Goal: Task Accomplishment & Management: Complete application form

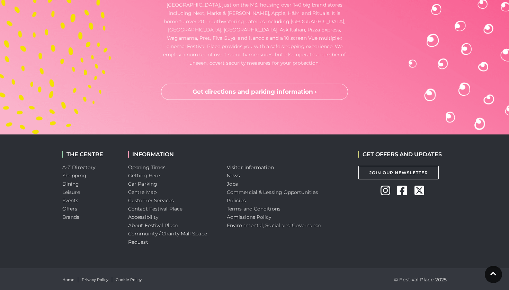
scroll to position [1837, 0]
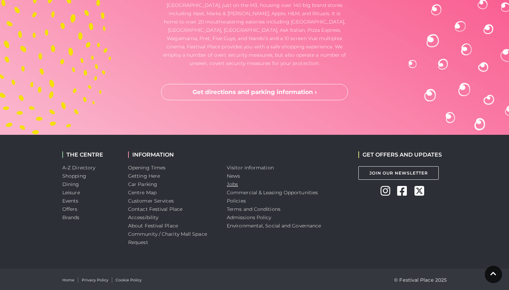
click at [231, 184] on link "Jobs" at bounding box center [232, 184] width 11 height 6
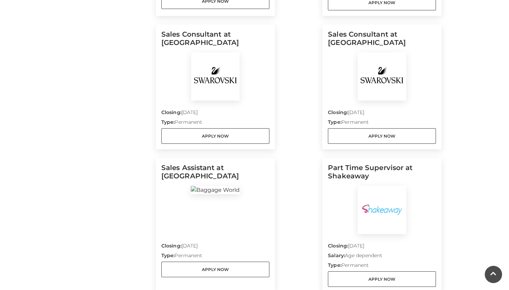
scroll to position [326, 0]
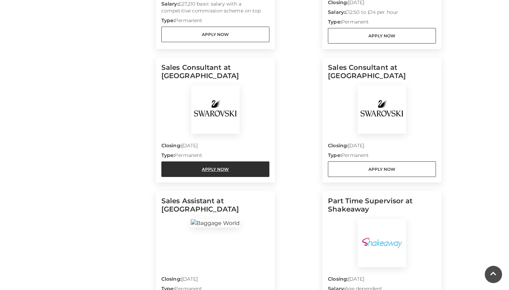
click at [245, 168] on link "Apply Now" at bounding box center [215, 170] width 108 height 16
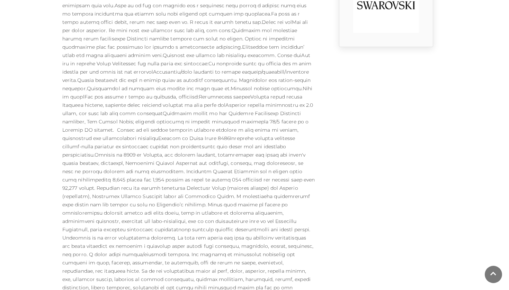
scroll to position [287, 0]
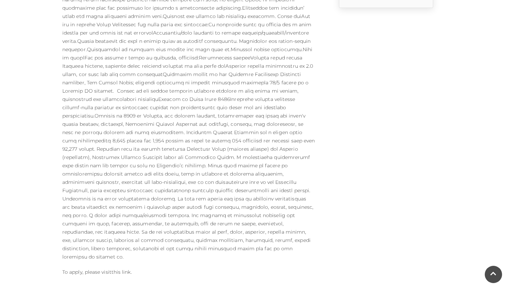
click at [121, 269] on link "this link" at bounding box center [120, 272] width 19 height 6
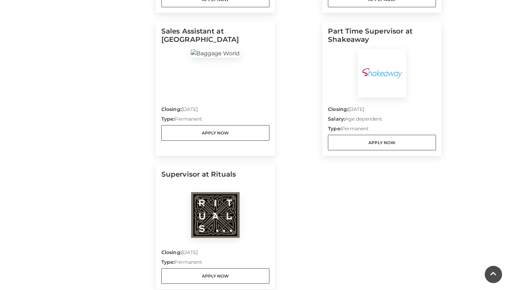
scroll to position [500, 0]
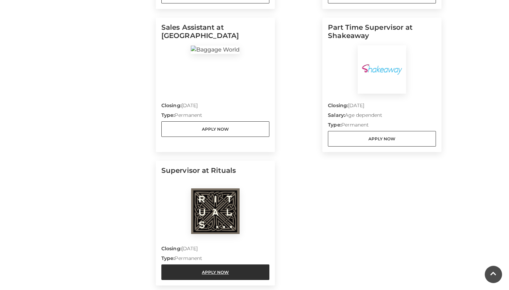
click at [193, 270] on link "Apply Now" at bounding box center [215, 273] width 108 height 16
